Goal: Information Seeking & Learning: Check status

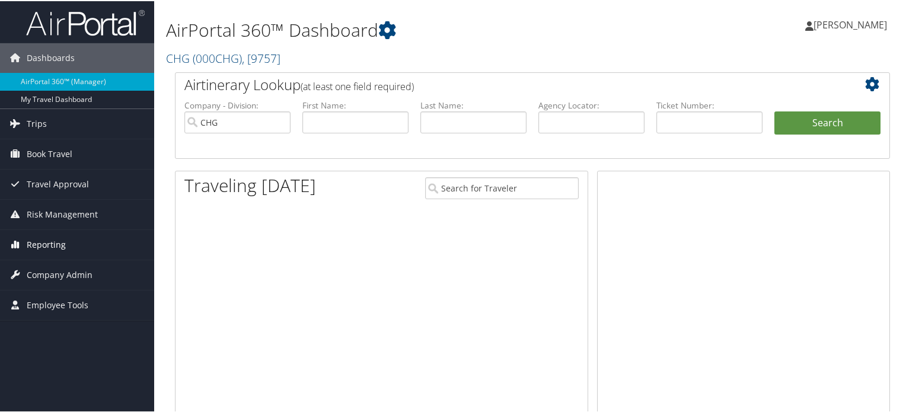
click at [55, 241] on span "Reporting" at bounding box center [46, 244] width 39 height 30
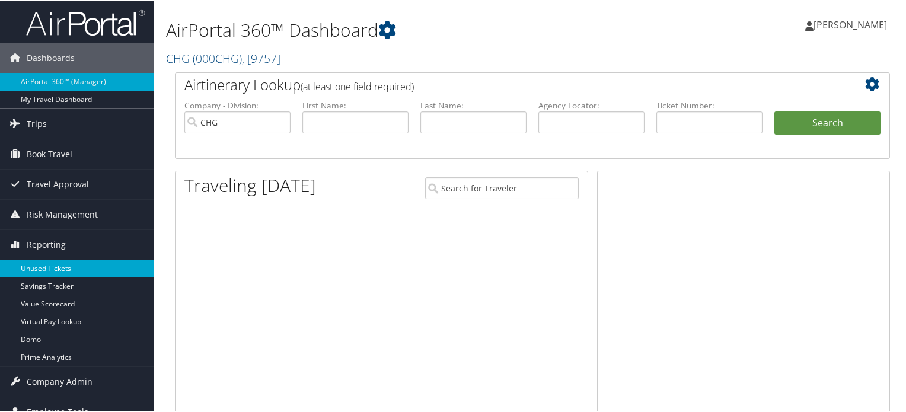
click at [59, 268] on link "Unused Tickets" at bounding box center [77, 268] width 154 height 18
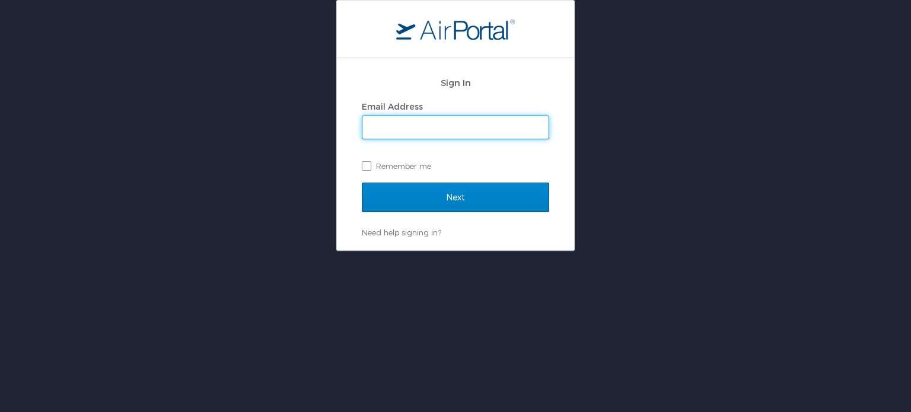
type input "[PERSON_NAME][EMAIL_ADDRESS][PERSON_NAME][DOMAIN_NAME]"
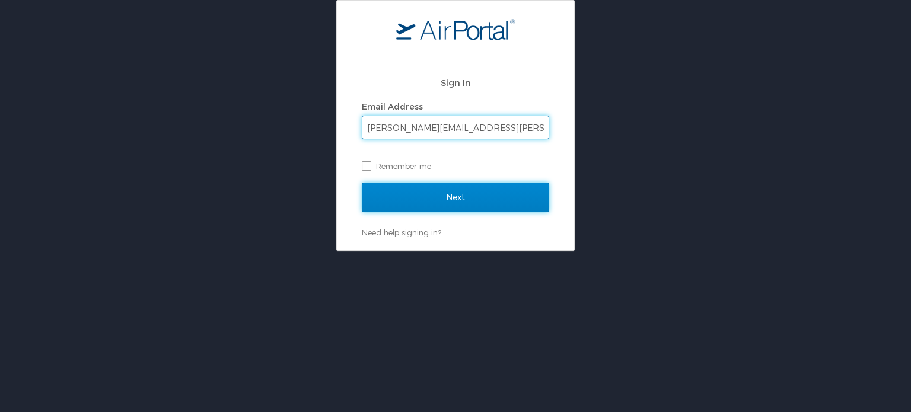
click at [410, 196] on input "Next" at bounding box center [455, 198] width 187 height 30
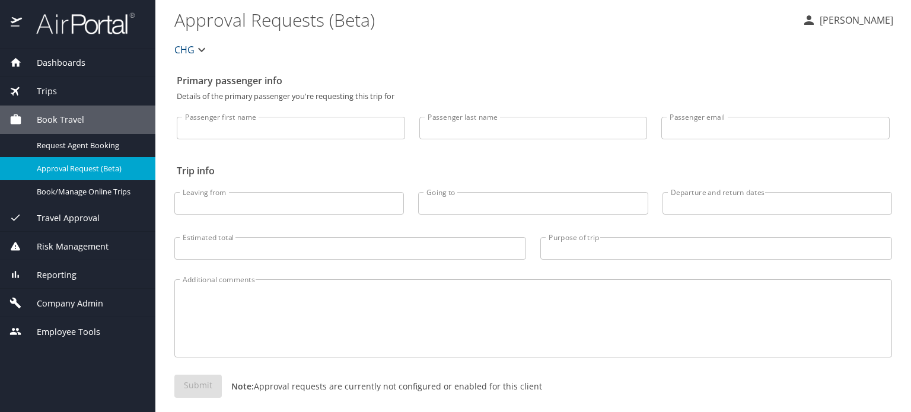
click at [46, 284] on div "Reporting" at bounding box center [77, 274] width 155 height 28
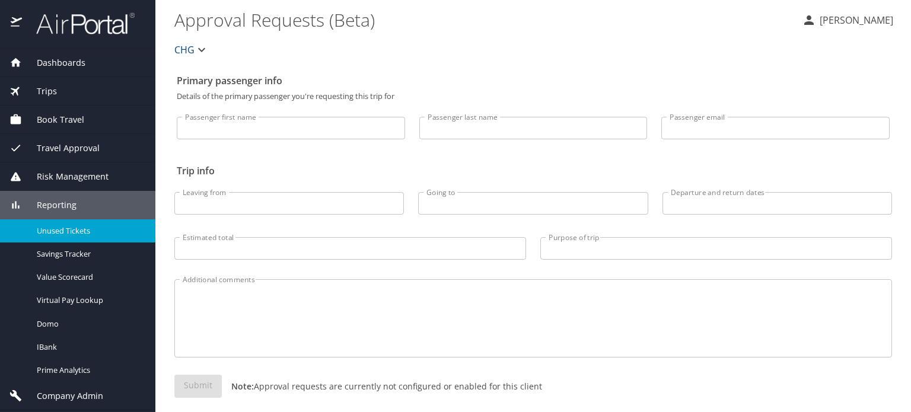
click at [56, 235] on span "Unused Tickets" at bounding box center [89, 230] width 104 height 11
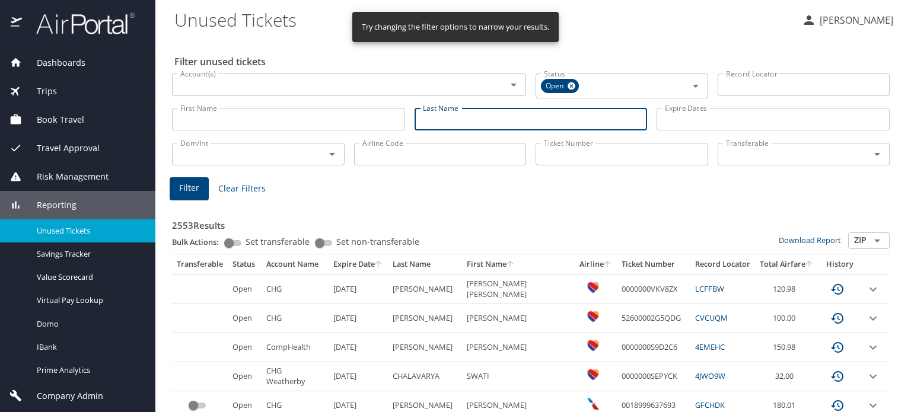
click at [425, 125] on input "Last Name" at bounding box center [531, 119] width 233 height 23
type input "[PERSON_NAME]"
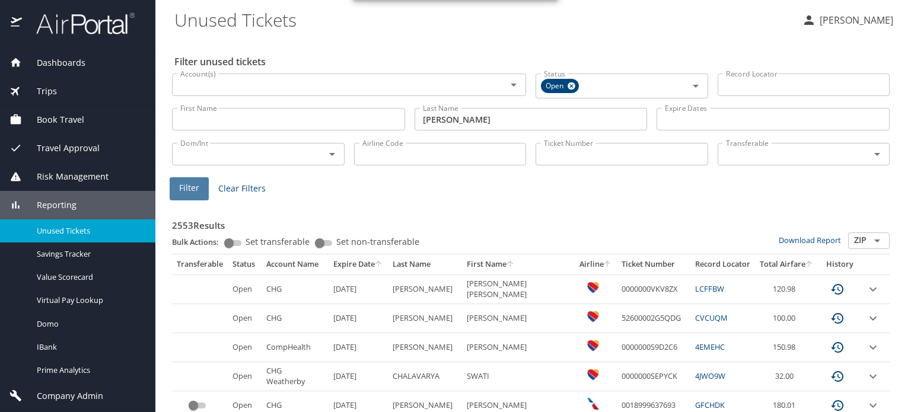
click at [181, 184] on span "Filter" at bounding box center [189, 188] width 20 height 15
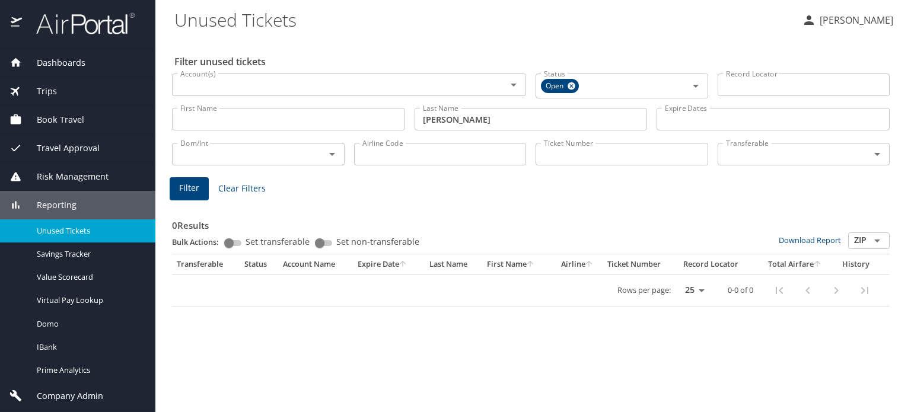
click at [460, 120] on input "[PERSON_NAME]" at bounding box center [531, 119] width 233 height 23
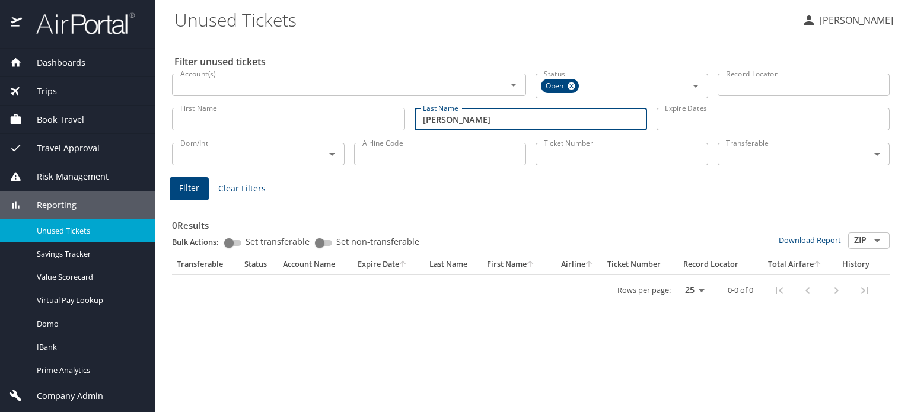
drag, startPoint x: 465, startPoint y: 118, endPoint x: 418, endPoint y: 113, distance: 47.8
click at [418, 113] on input "[PERSON_NAME]" at bounding box center [531, 119] width 233 height 23
click at [565, 155] on input "Ticket Number" at bounding box center [622, 154] width 173 height 23
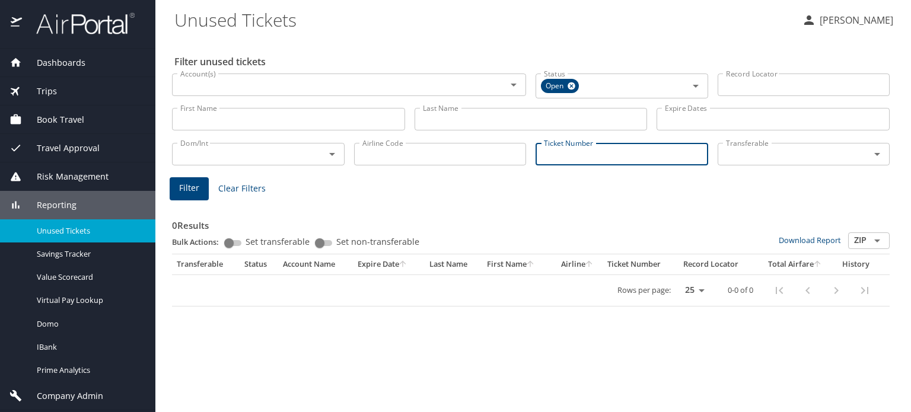
paste input "0017333319025"
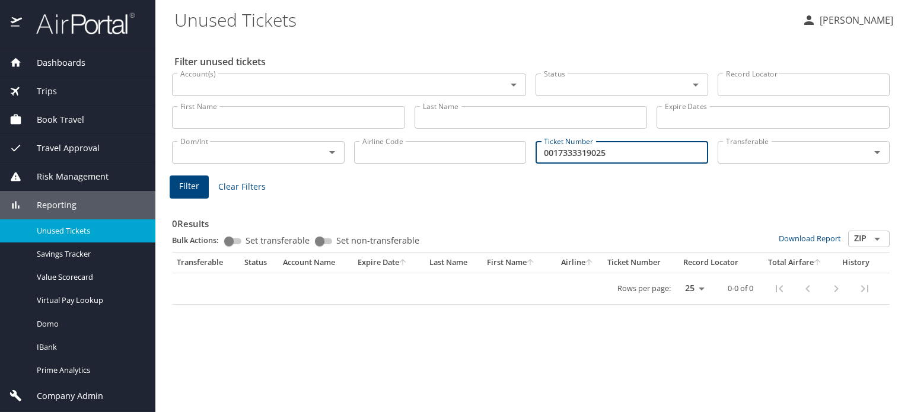
type input "0017333319025"
click at [204, 180] on button "Filter" at bounding box center [189, 187] width 39 height 23
click at [51, 230] on span "Unused Tickets" at bounding box center [89, 230] width 104 height 11
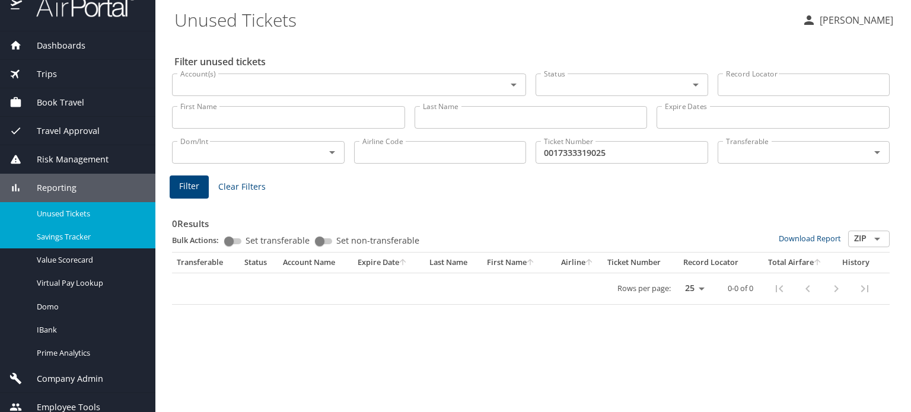
scroll to position [26, 0]
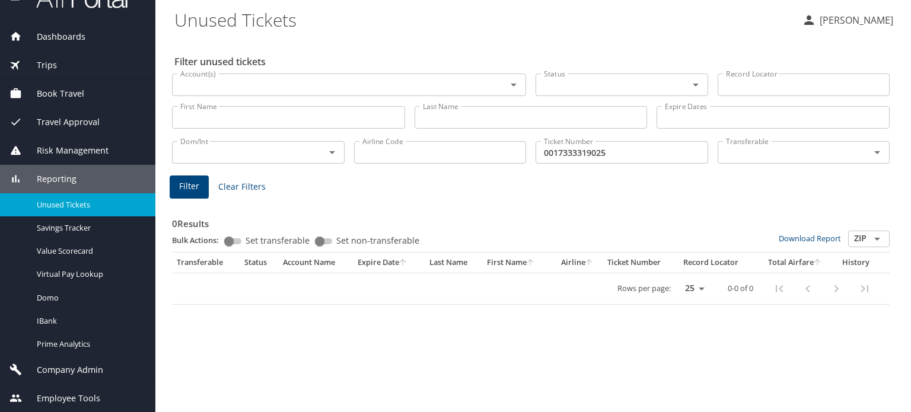
click at [67, 208] on span "Unused Tickets" at bounding box center [89, 204] width 104 height 11
drag, startPoint x: 383, startPoint y: 199, endPoint x: 348, endPoint y: 203, distance: 34.7
click at [348, 203] on div "0 Results Bulk Actions: Set transferable Set non-transferable Download Report Z…" at bounding box center [531, 253] width 718 height 104
click at [192, 196] on button "Filter" at bounding box center [189, 187] width 39 height 23
